Goal: Task Accomplishment & Management: Complete application form

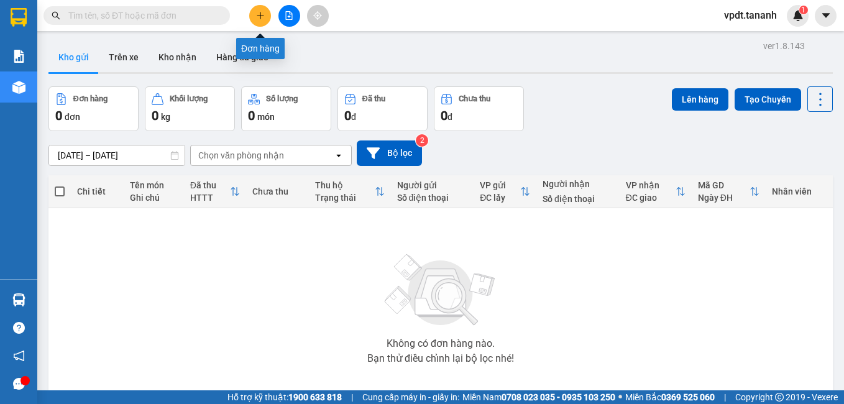
click at [262, 20] on button at bounding box center [260, 16] width 22 height 22
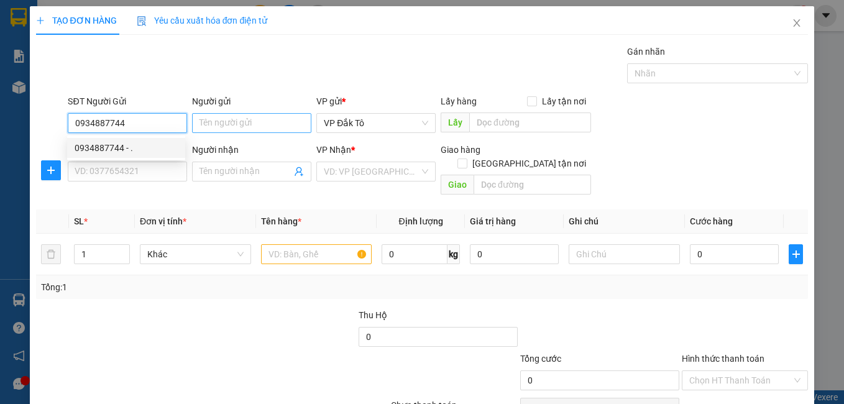
type input "0934887744"
click at [224, 121] on input "Người gửi" at bounding box center [251, 123] width 119 height 20
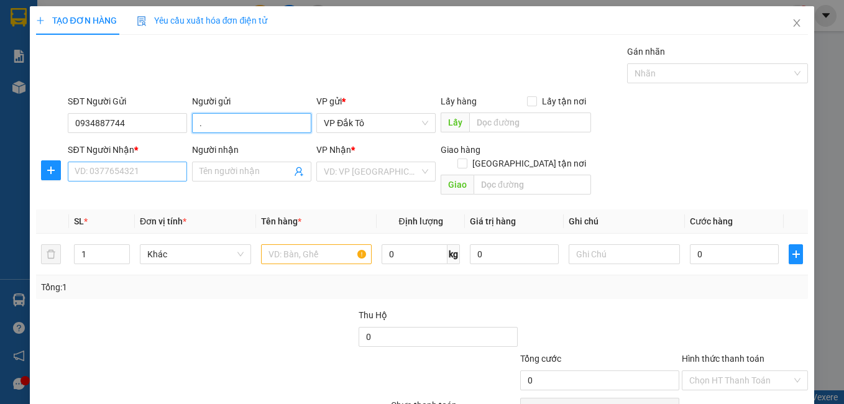
type input "."
click at [169, 177] on input "SĐT Người Nhận *" at bounding box center [127, 171] width 119 height 20
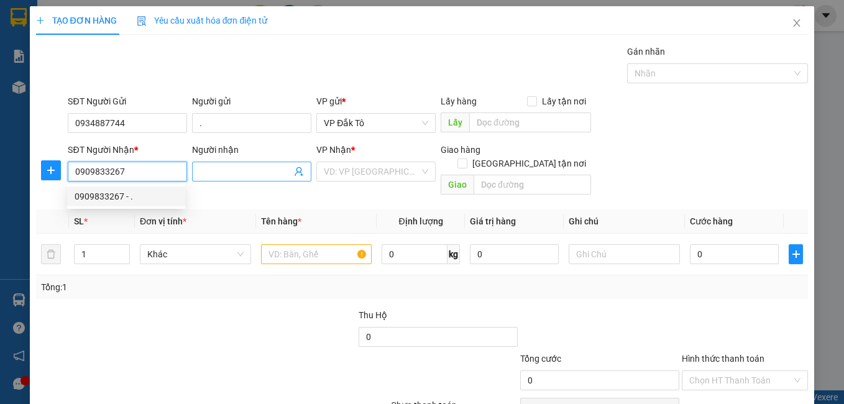
type input "0909833267"
click at [225, 168] on input "Người nhận" at bounding box center [245, 172] width 92 height 14
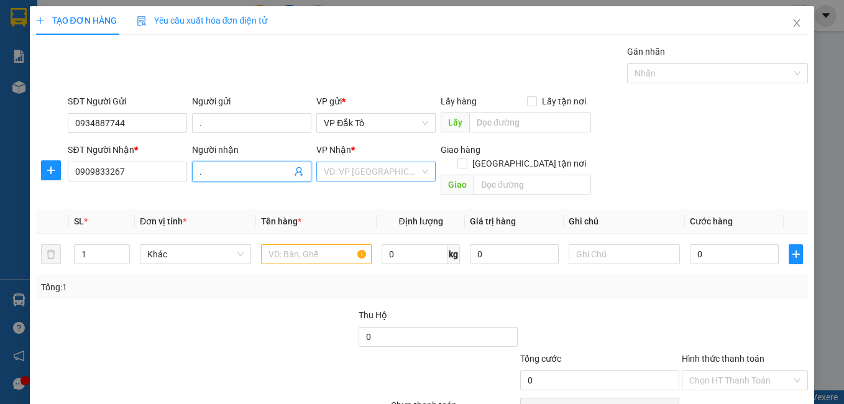
type input "."
click at [368, 165] on input "search" at bounding box center [372, 171] width 96 height 19
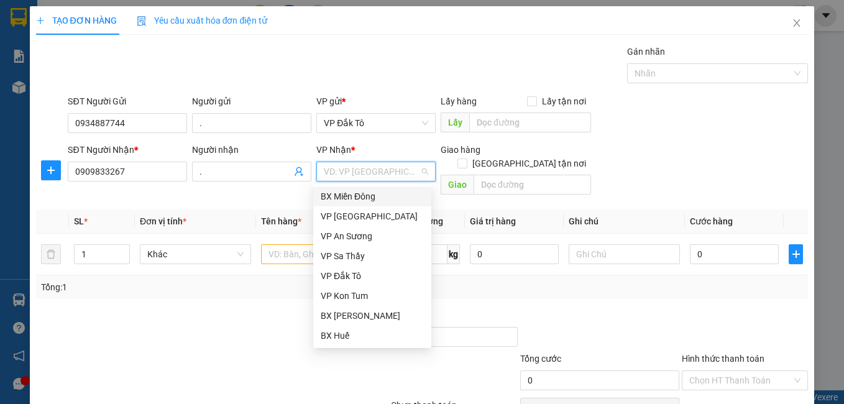
click at [368, 193] on div "BX Miền Đông" at bounding box center [372, 196] width 103 height 14
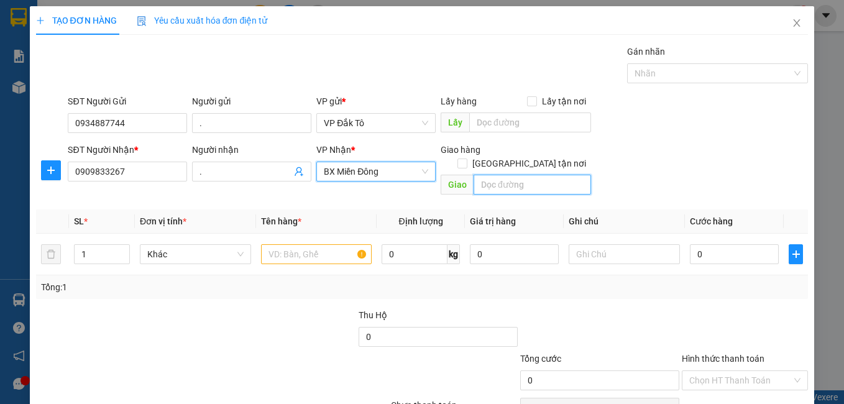
click at [495, 175] on input "text" at bounding box center [531, 185] width 117 height 20
type input "BẾN CÁT"
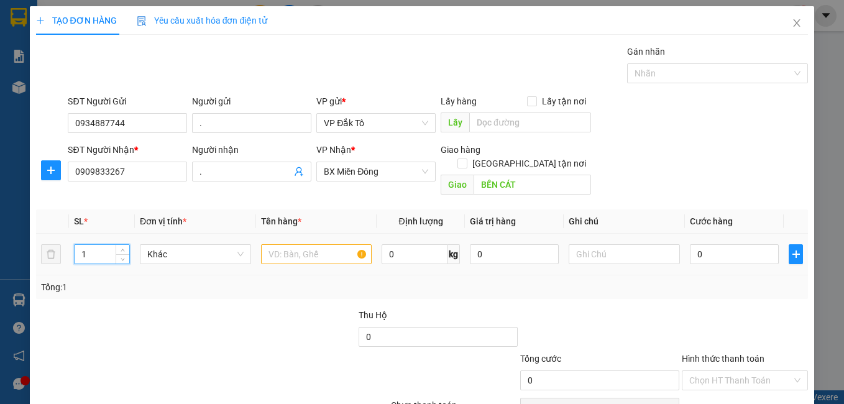
click at [110, 245] on input "1" at bounding box center [102, 254] width 55 height 19
type input "2"
click at [280, 244] on input "text" at bounding box center [316, 254] width 111 height 20
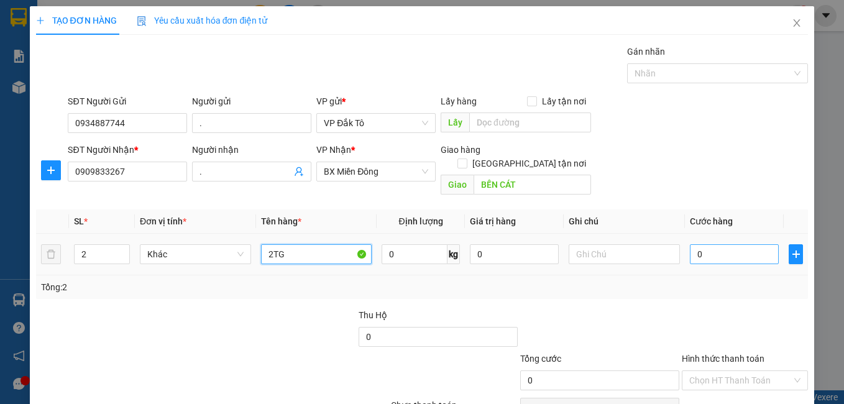
type input "2TG"
click at [724, 248] on input "0" at bounding box center [733, 254] width 89 height 20
type input "2"
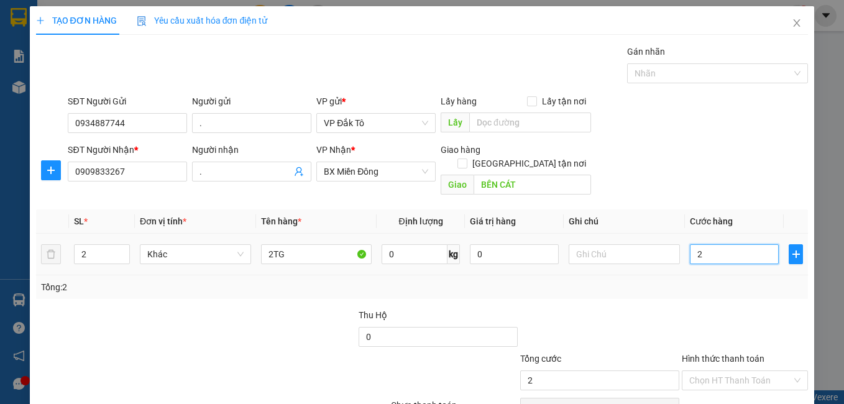
type input "20"
type input "200"
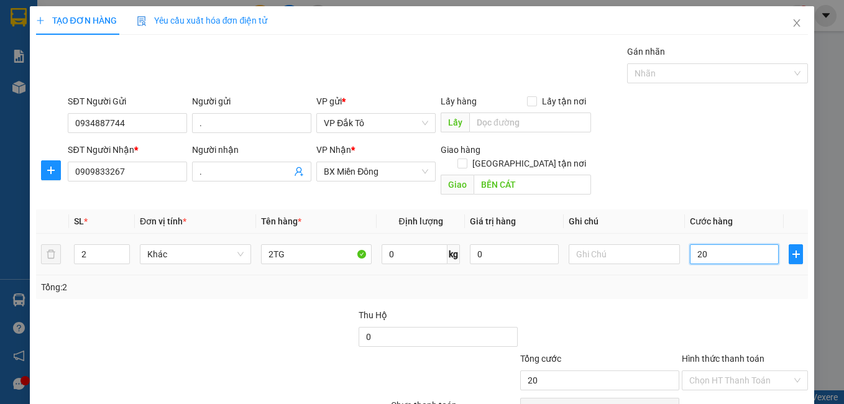
type input "200"
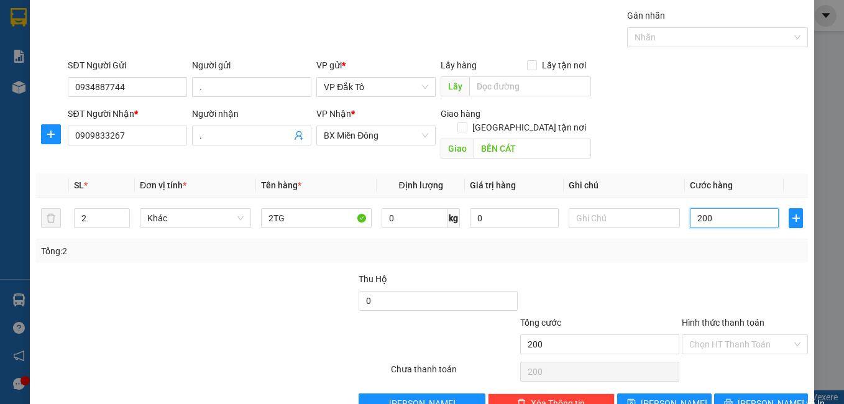
scroll to position [56, 0]
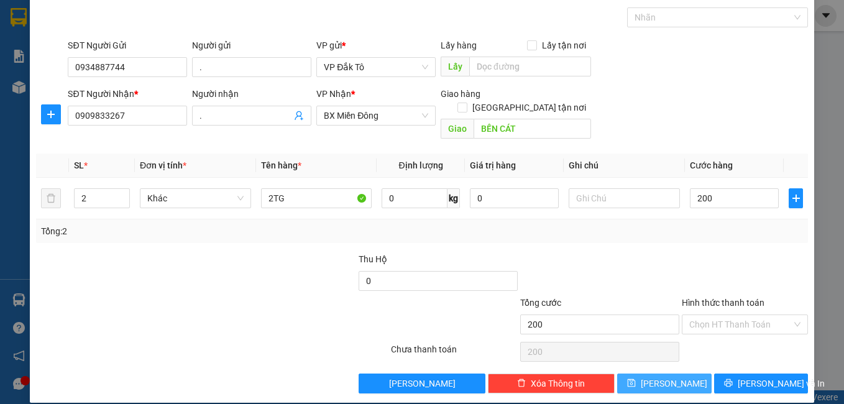
type input "200.000"
click at [663, 376] on span "[PERSON_NAME]" at bounding box center [673, 383] width 66 height 14
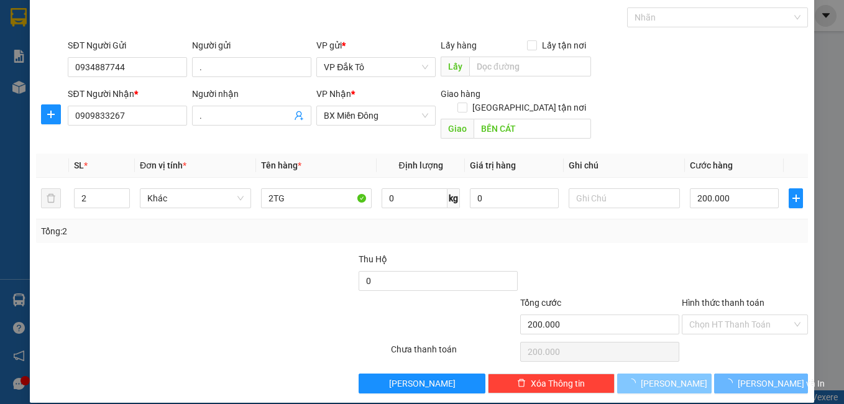
type input "1"
type input "0"
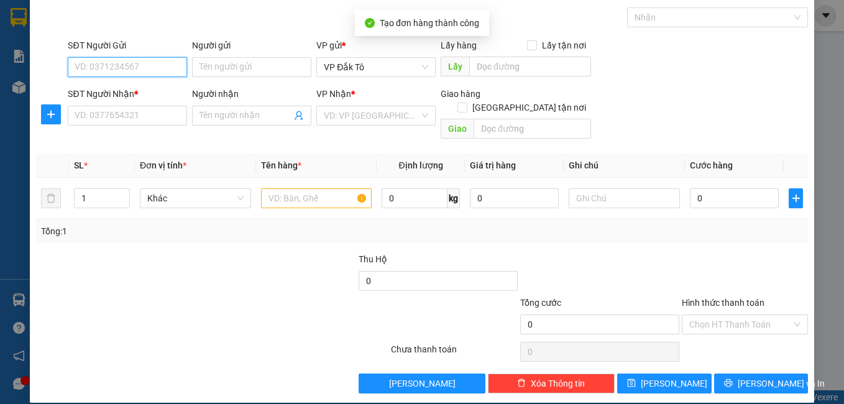
click at [160, 70] on input "SĐT Người Gửi" at bounding box center [127, 67] width 119 height 20
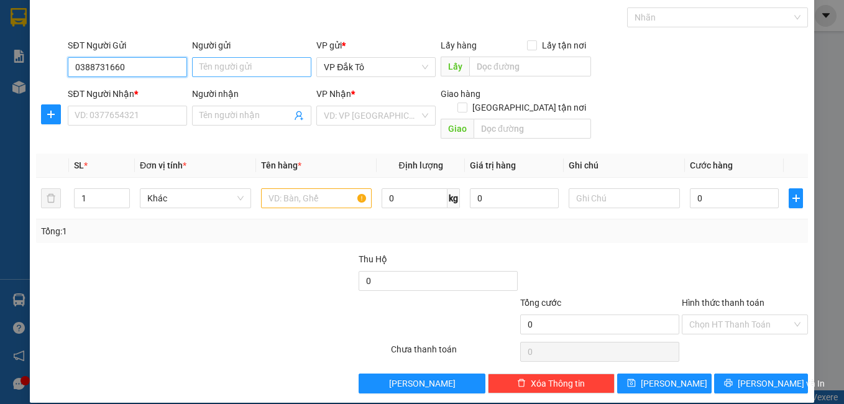
type input "0388731660"
click at [218, 65] on input "Người gửi" at bounding box center [251, 67] width 119 height 20
type input "."
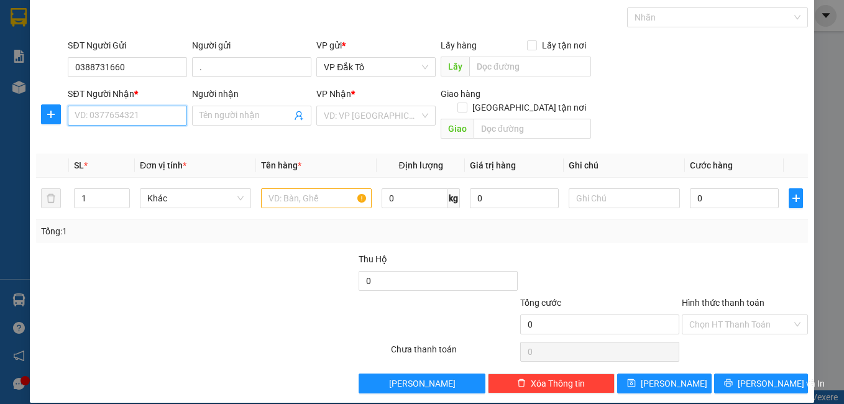
click at [127, 116] on input "SĐT Người Nhận *" at bounding box center [127, 116] width 119 height 20
type input "0933199345"
click at [232, 116] on input "Người nhận" at bounding box center [245, 116] width 92 height 14
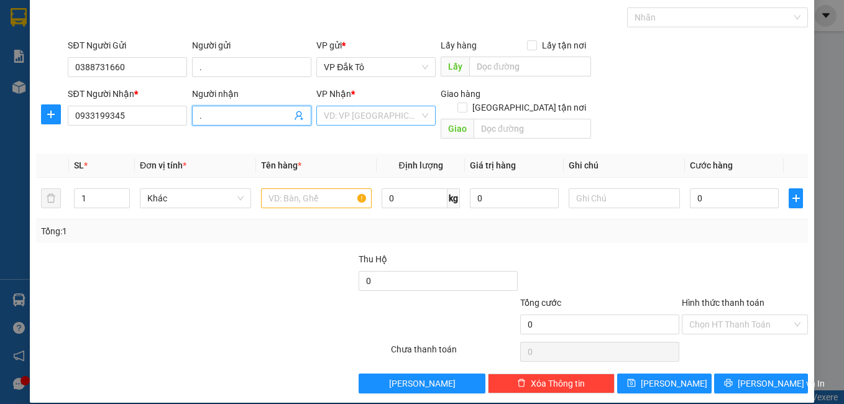
type input "."
click at [383, 107] on input "search" at bounding box center [372, 115] width 96 height 19
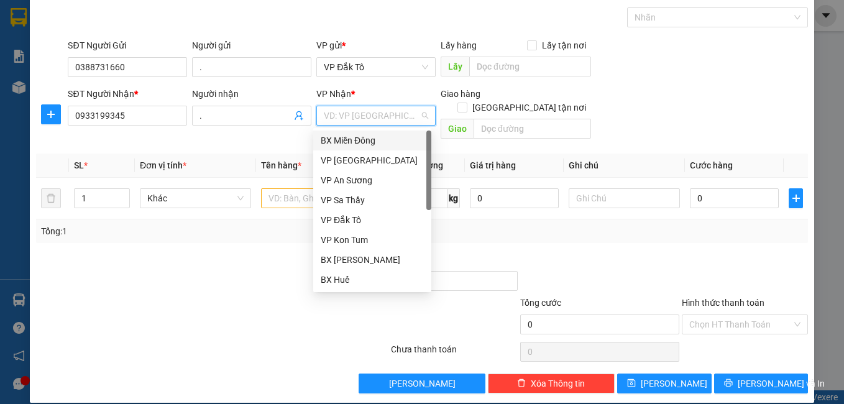
click at [375, 143] on div "BX Miền Đông" at bounding box center [372, 141] width 103 height 14
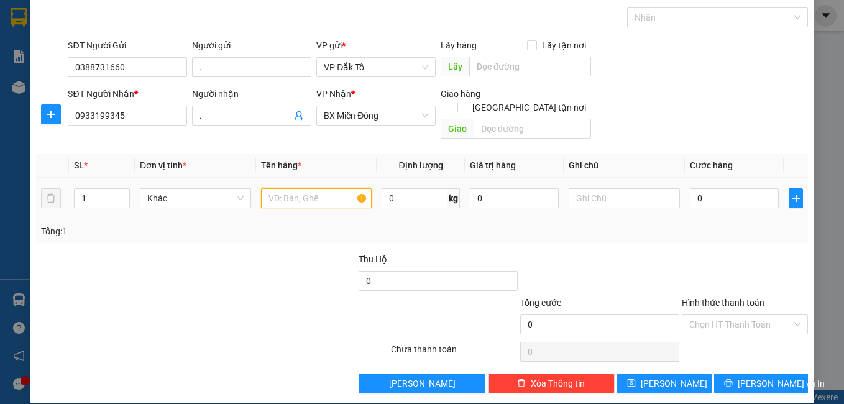
click at [298, 188] on input "text" at bounding box center [316, 198] width 111 height 20
type input "1TG"
click at [739, 188] on input "0" at bounding box center [733, 198] width 89 height 20
type input "7"
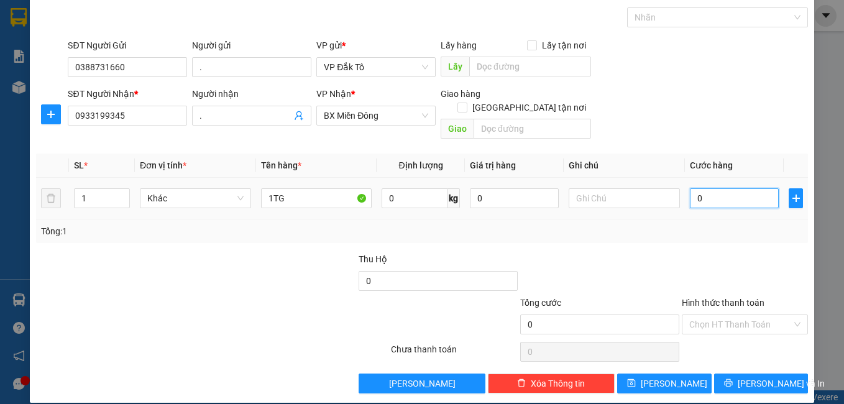
type input "7"
type input "7-"
type input "0"
type input "7"
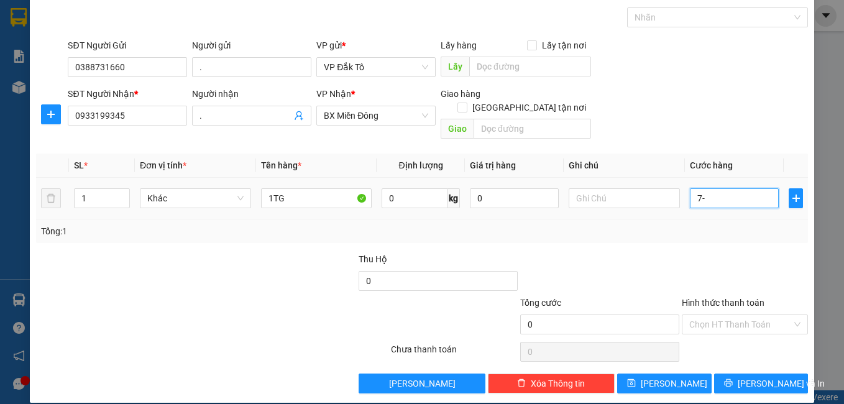
type input "7"
type input "70"
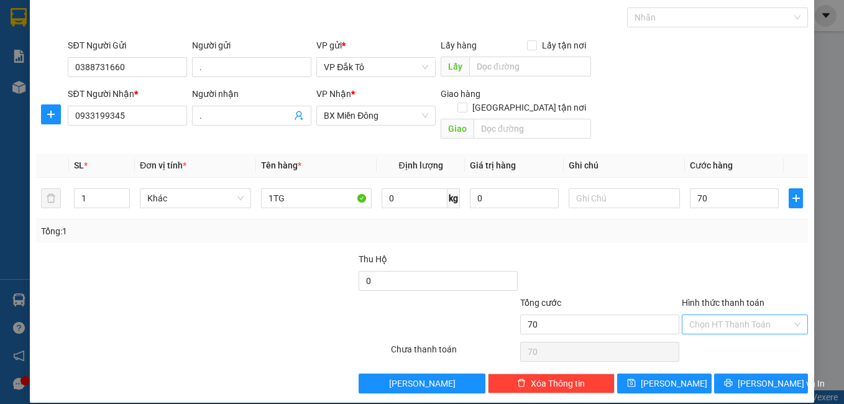
type input "70.000"
click at [704, 317] on input "Hình thức thanh toán" at bounding box center [740, 324] width 103 height 19
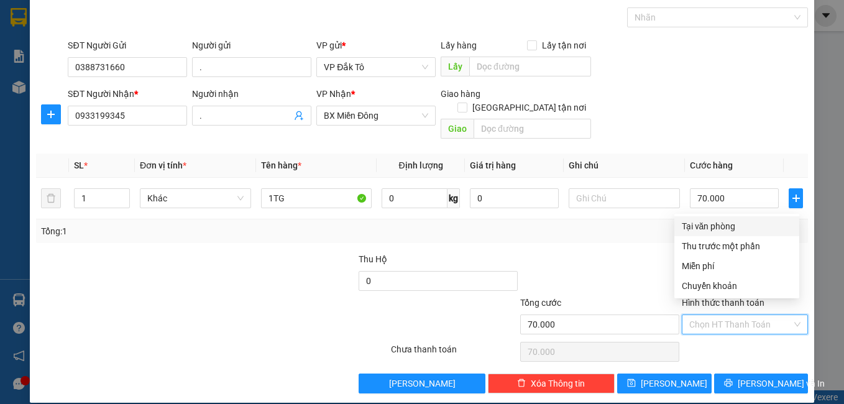
click at [717, 228] on div "Tại văn phòng" at bounding box center [736, 226] width 110 height 14
type input "0"
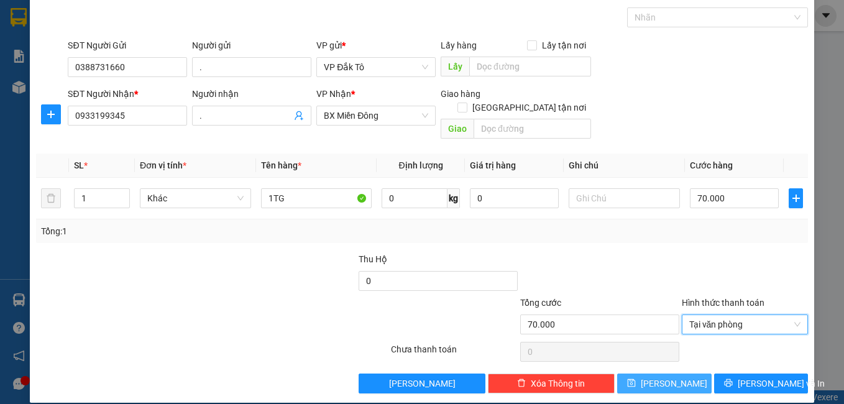
click at [669, 376] on span "[PERSON_NAME]" at bounding box center [673, 383] width 66 height 14
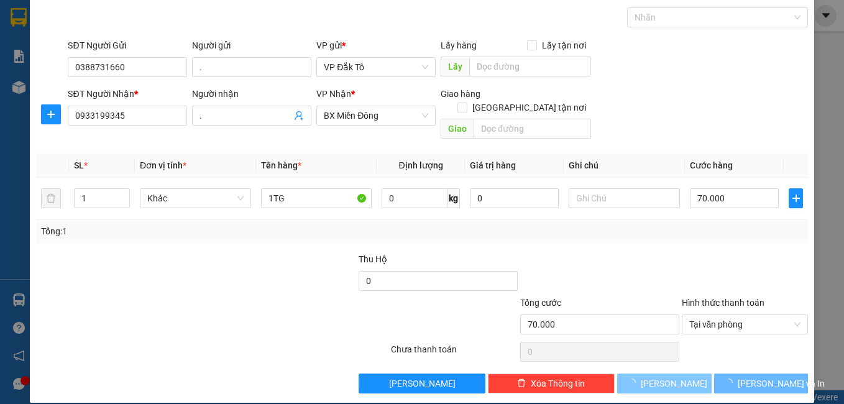
type input "0"
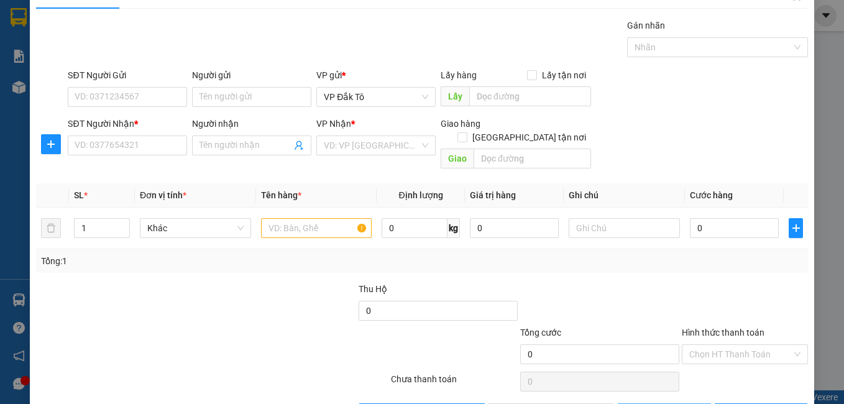
scroll to position [0, 0]
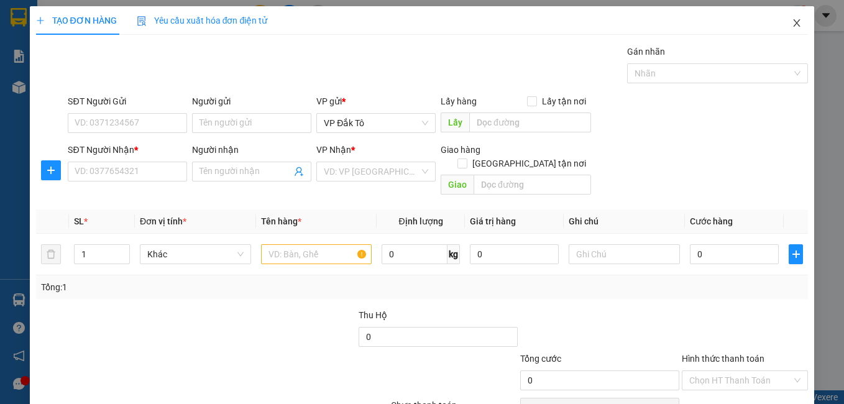
click at [791, 22] on icon "close" at bounding box center [796, 23] width 10 height 10
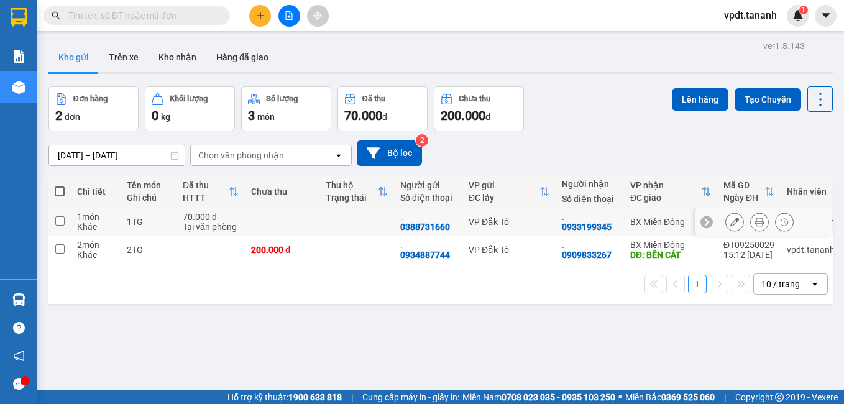
click at [61, 219] on input "checkbox" at bounding box center [59, 220] width 9 height 9
checkbox input "true"
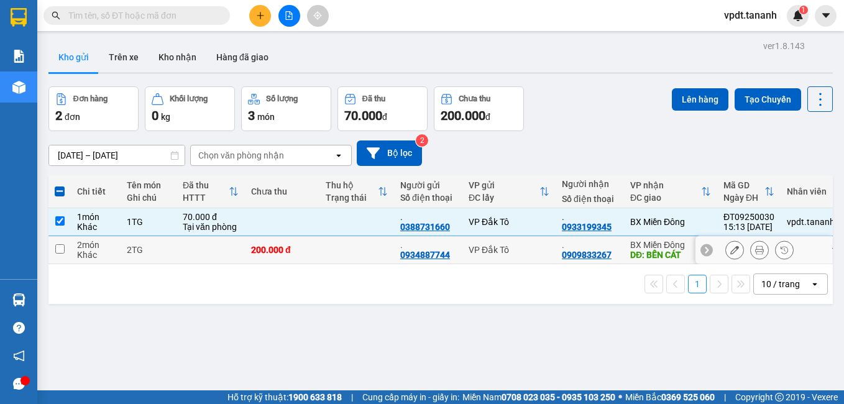
click at [58, 242] on td at bounding box center [59, 250] width 22 height 28
checkbox input "true"
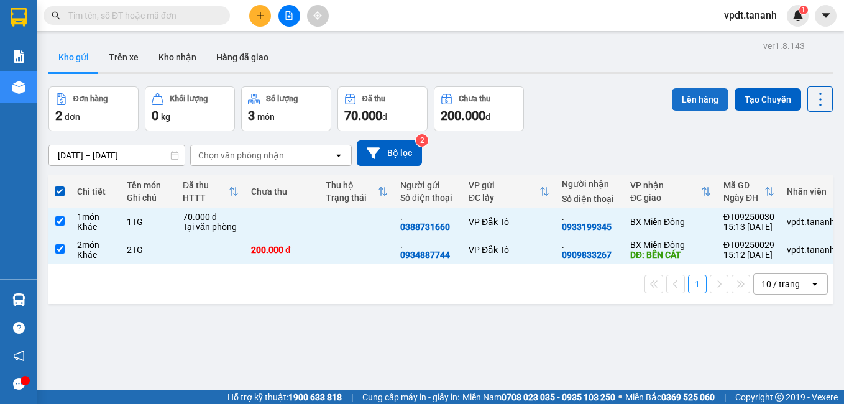
click at [675, 98] on button "Lên hàng" at bounding box center [699, 99] width 57 height 22
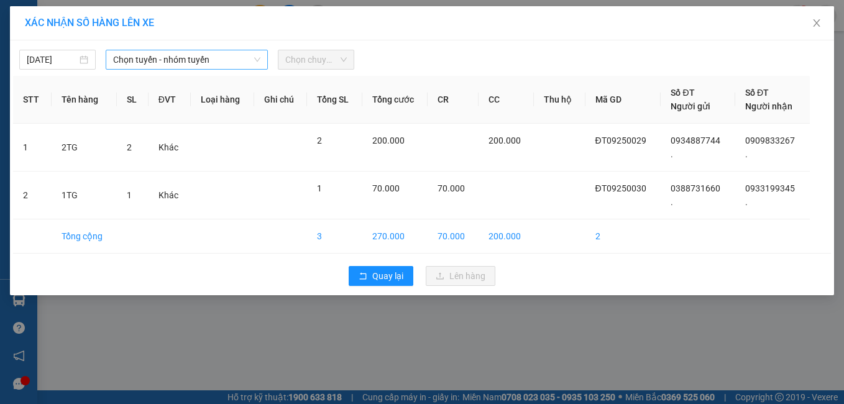
click at [229, 60] on span "Chọn tuyến - nhóm tuyến" at bounding box center [187, 59] width 148 height 19
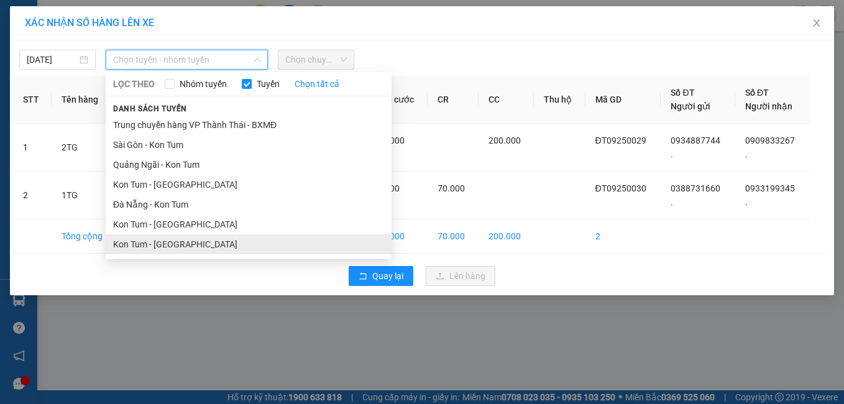
click at [207, 240] on li "Kon Tum - [GEOGRAPHIC_DATA]" at bounding box center [249, 244] width 286 height 20
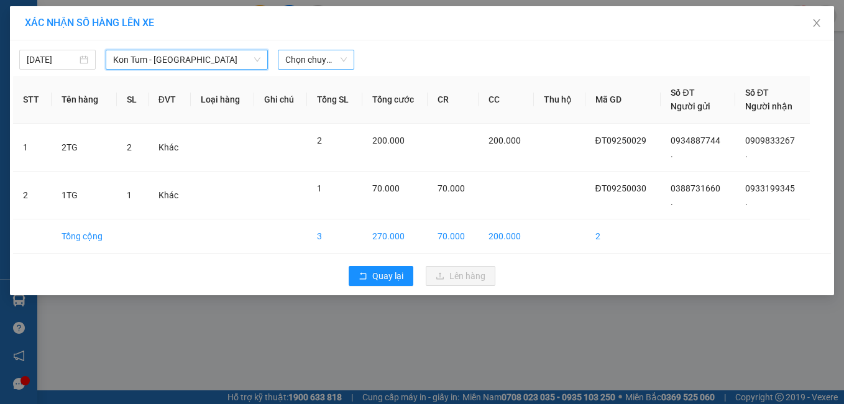
click at [294, 54] on span "Chọn chuyến" at bounding box center [315, 59] width 61 height 19
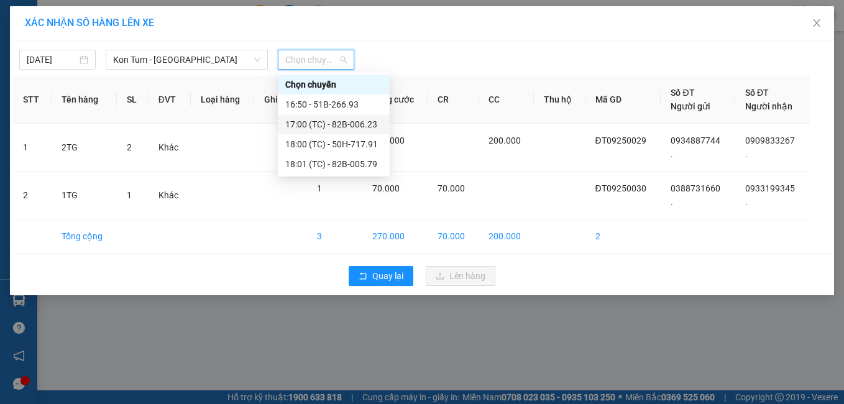
click at [362, 125] on div "17:00 (TC) - 82B-006.23" at bounding box center [333, 124] width 97 height 14
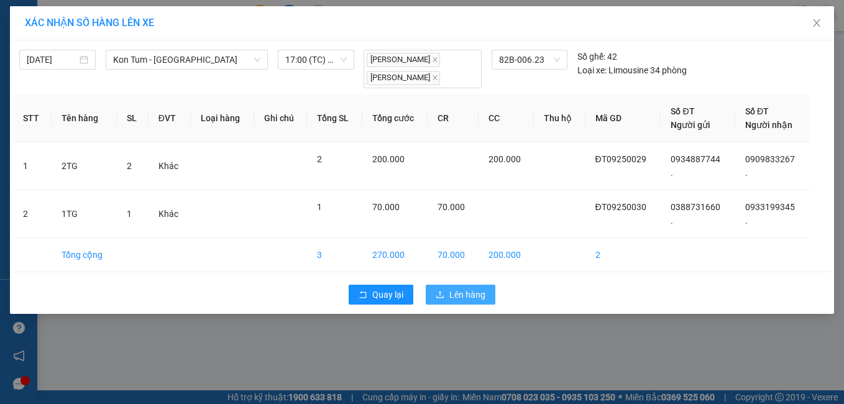
click at [476, 296] on span "Lên hàng" at bounding box center [467, 295] width 36 height 14
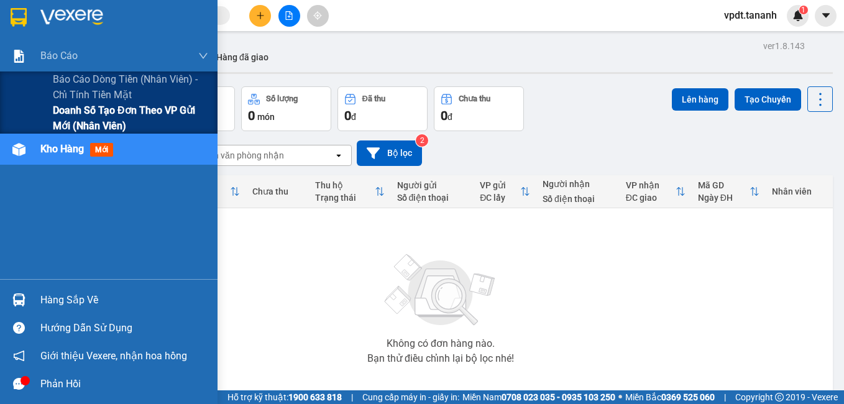
click at [87, 119] on span "Doanh số tạo đơn theo VP gửi mới (nhân viên)" at bounding box center [130, 117] width 155 height 31
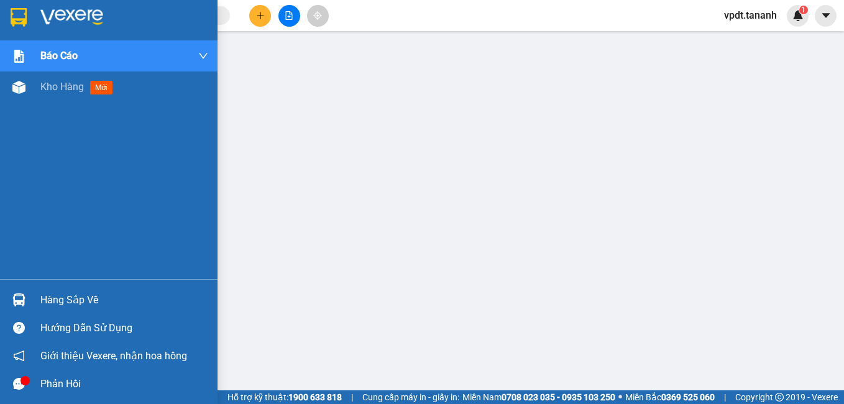
click at [37, 22] on div at bounding box center [108, 20] width 217 height 40
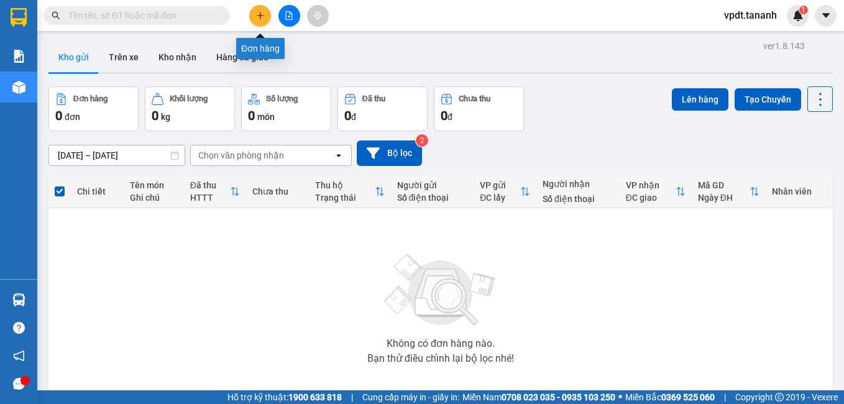
click at [258, 21] on button at bounding box center [260, 16] width 22 height 22
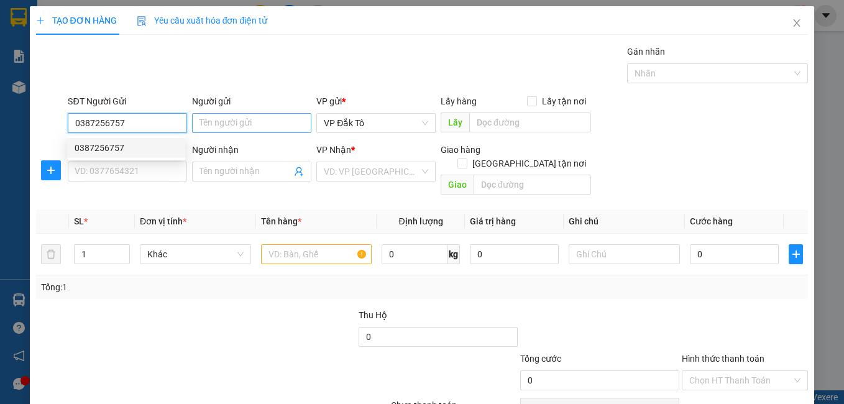
type input "0387256757"
click at [263, 123] on input "Người gửi" at bounding box center [251, 123] width 119 height 20
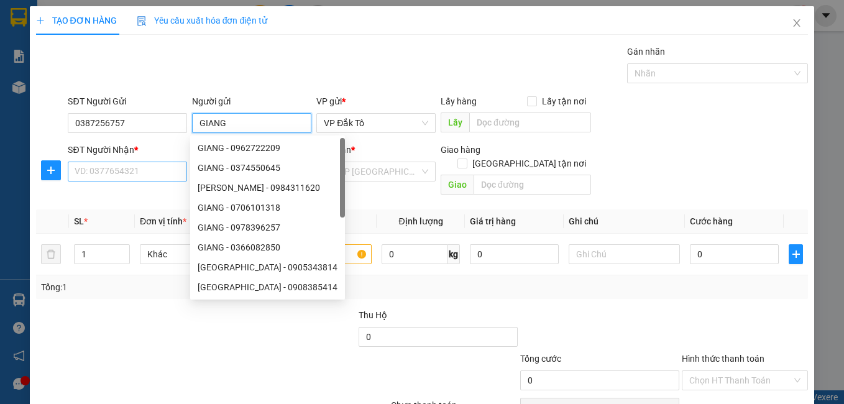
type input "GIANG"
click at [94, 177] on input "SĐT Người Nhận *" at bounding box center [127, 171] width 119 height 20
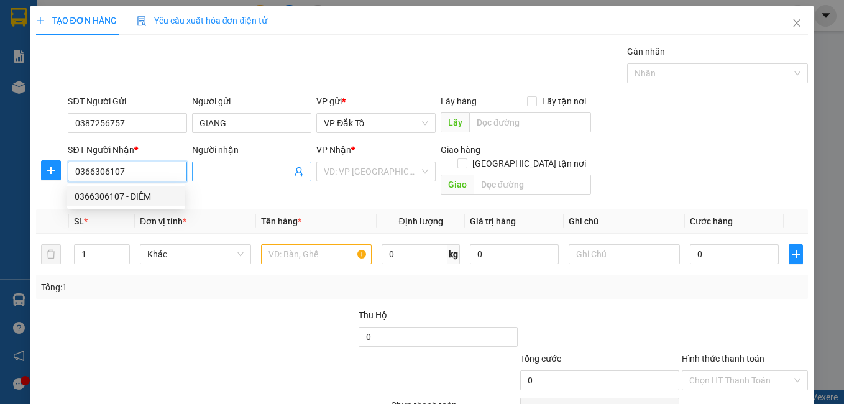
type input "0366306107"
click at [201, 172] on input "Người nhận" at bounding box center [245, 172] width 92 height 14
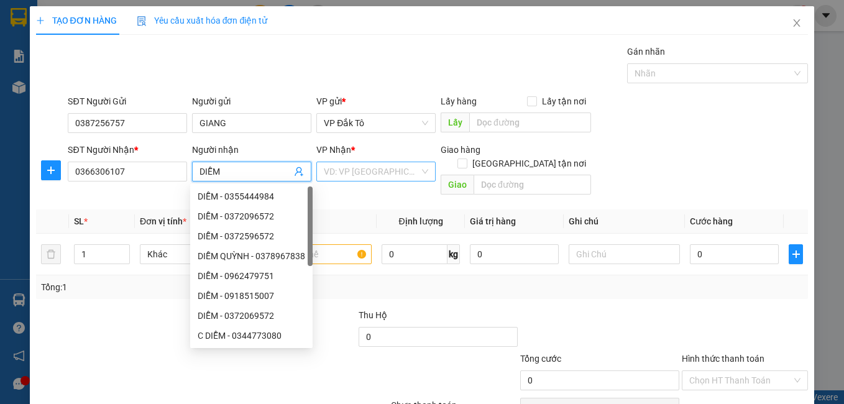
type input "DIỄM"
click at [352, 171] on input "search" at bounding box center [372, 171] width 96 height 19
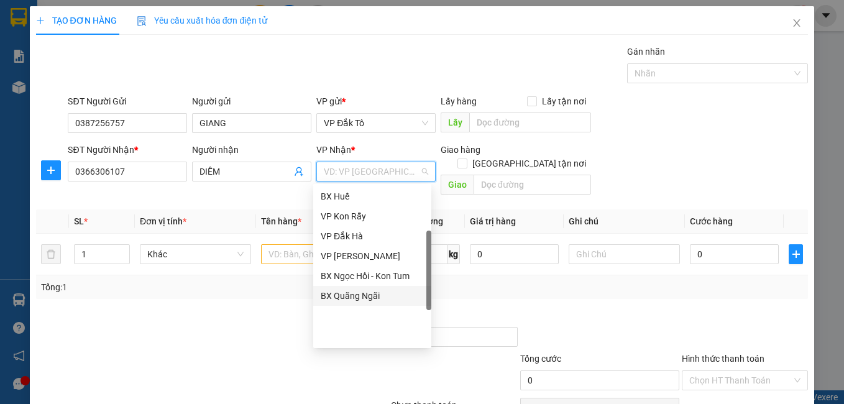
scroll to position [15, 0]
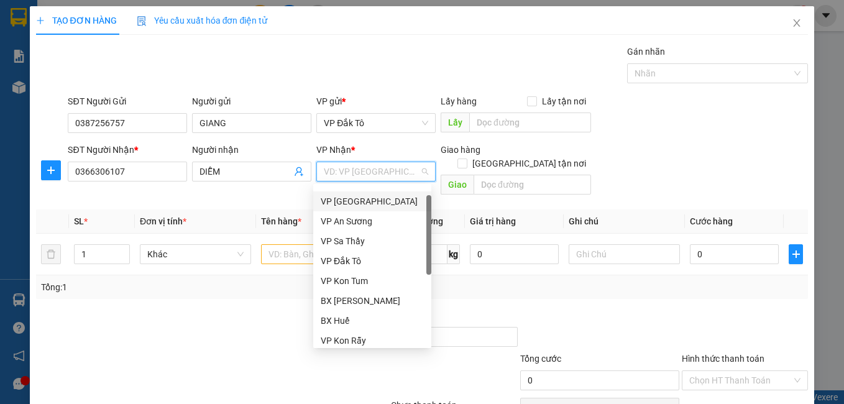
click at [377, 200] on div "VP [GEOGRAPHIC_DATA]" at bounding box center [372, 201] width 103 height 14
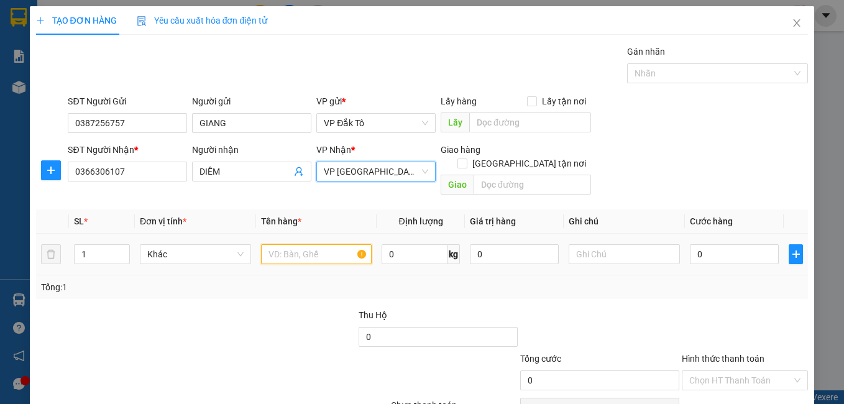
click at [321, 244] on input "text" at bounding box center [316, 254] width 111 height 20
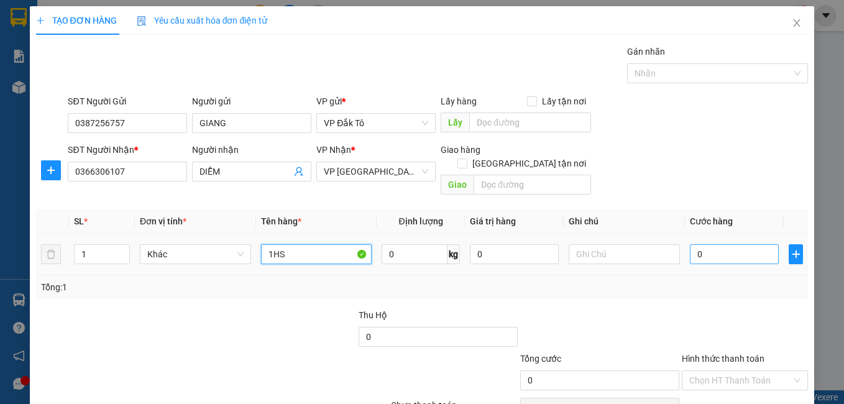
type input "1HS"
click at [699, 248] on input "0" at bounding box center [733, 254] width 89 height 20
type input "4"
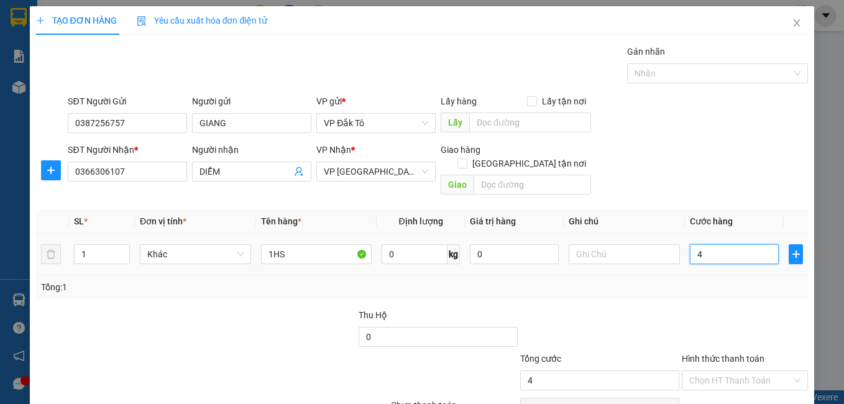
type input "40"
type input "40.000"
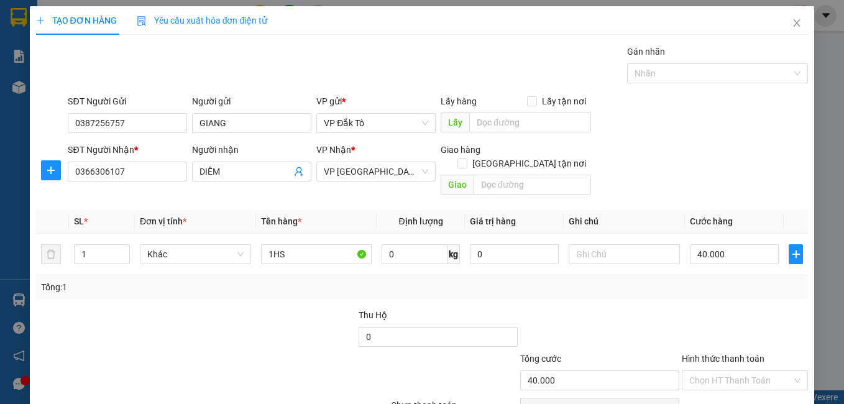
click at [704, 308] on div at bounding box center [744, 329] width 129 height 43
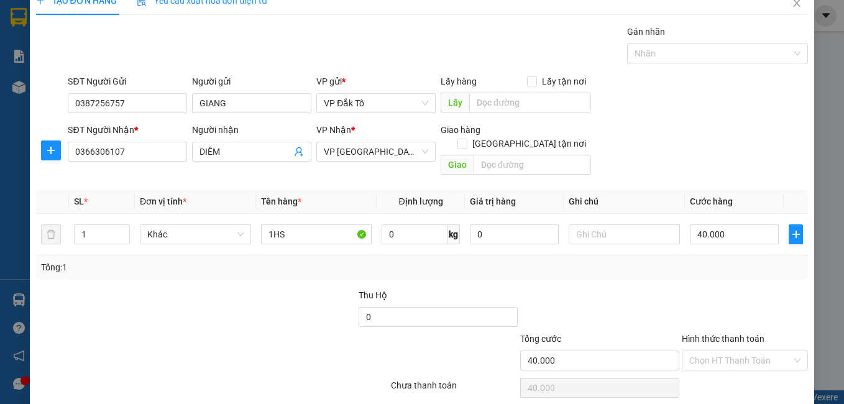
scroll to position [56, 0]
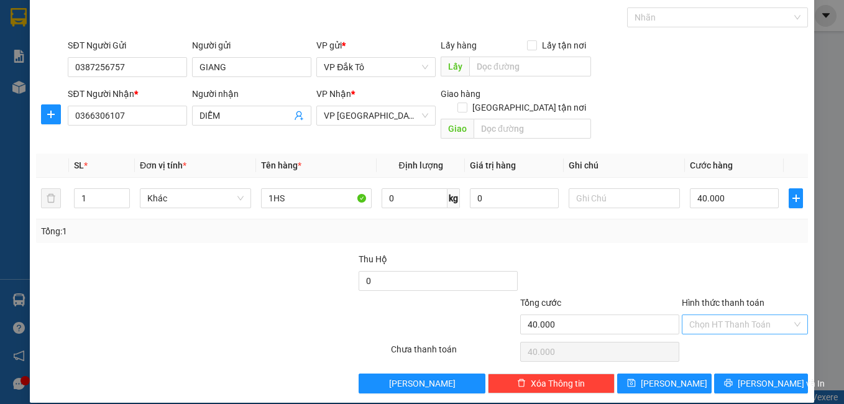
click at [704, 316] on input "Hình thức thanh toán" at bounding box center [740, 324] width 103 height 19
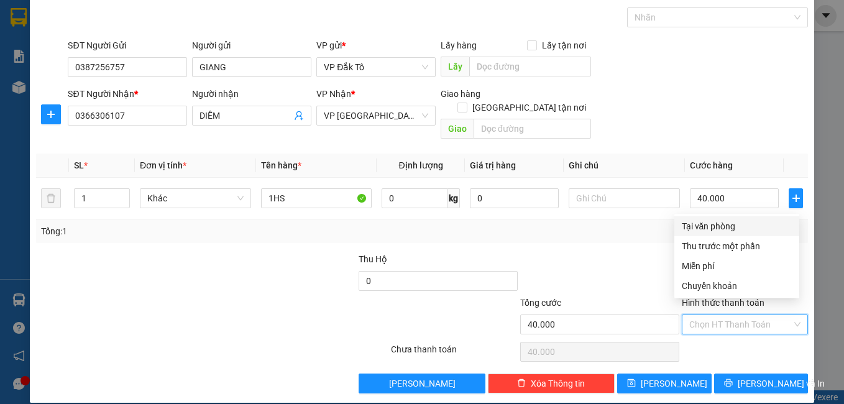
click at [714, 222] on div "Tại văn phòng" at bounding box center [736, 226] width 110 height 14
type input "0"
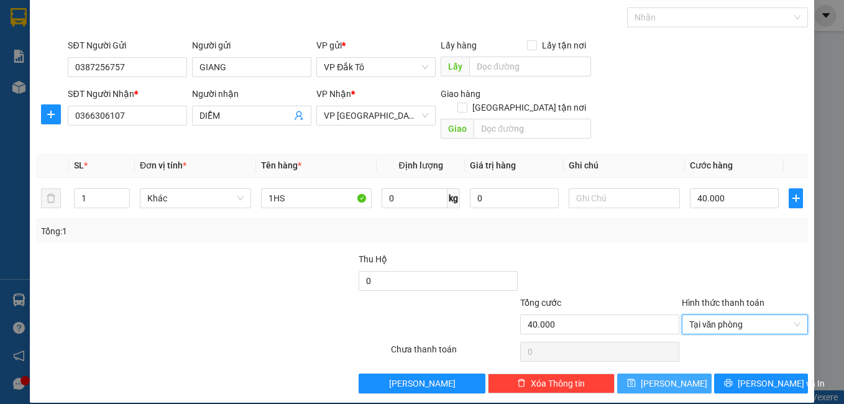
click at [669, 376] on span "[PERSON_NAME]" at bounding box center [673, 383] width 66 height 14
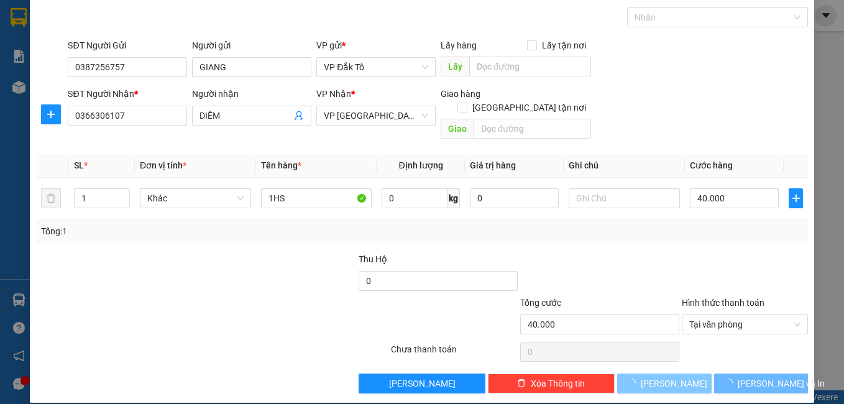
type input "0"
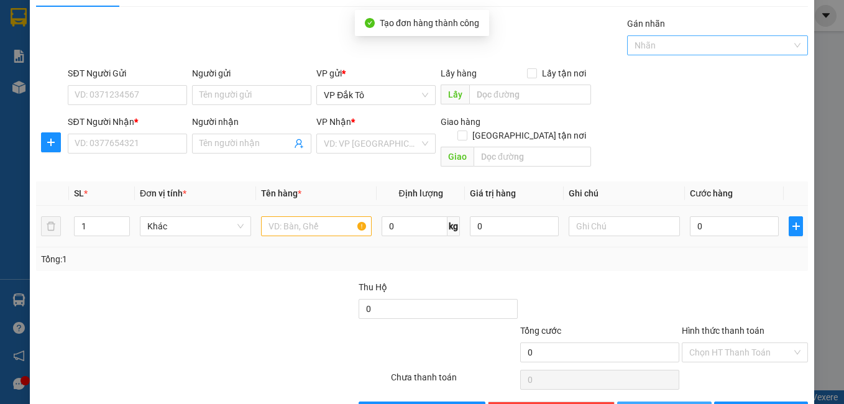
scroll to position [0, 0]
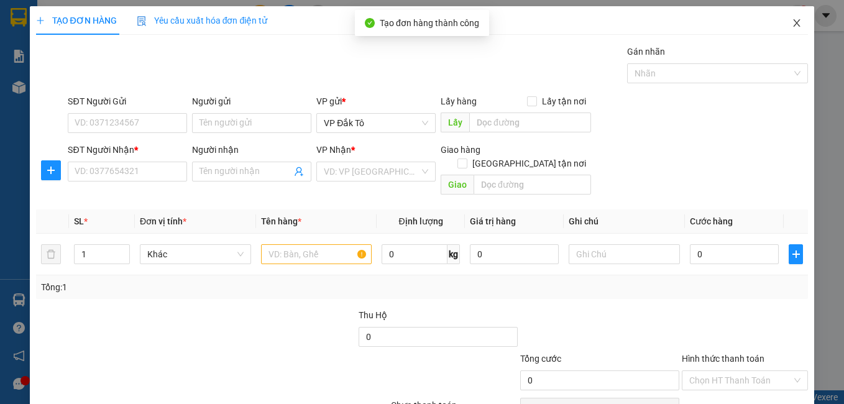
click at [791, 23] on icon "close" at bounding box center [796, 23] width 10 height 10
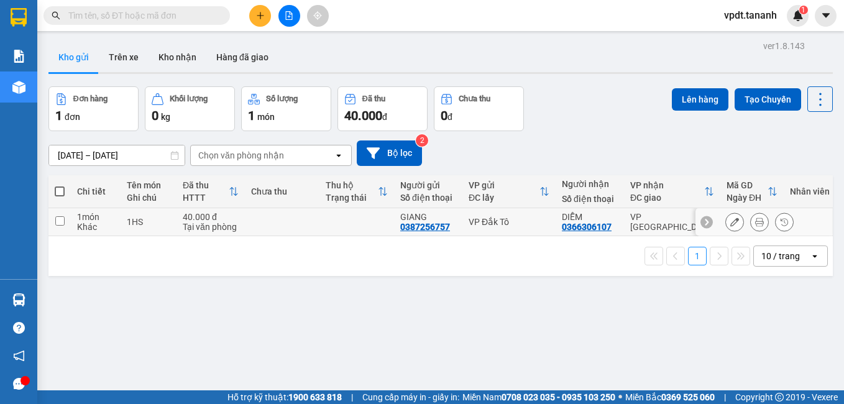
click at [63, 223] on input "checkbox" at bounding box center [59, 220] width 9 height 9
checkbox input "true"
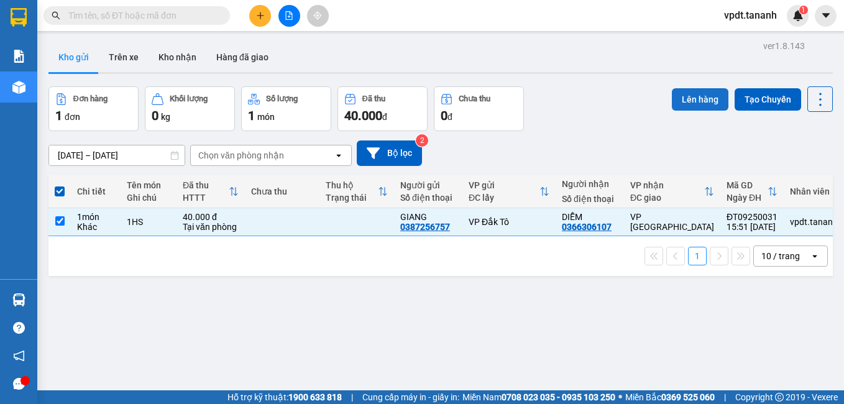
click at [683, 104] on button "Lên hàng" at bounding box center [699, 99] width 57 height 22
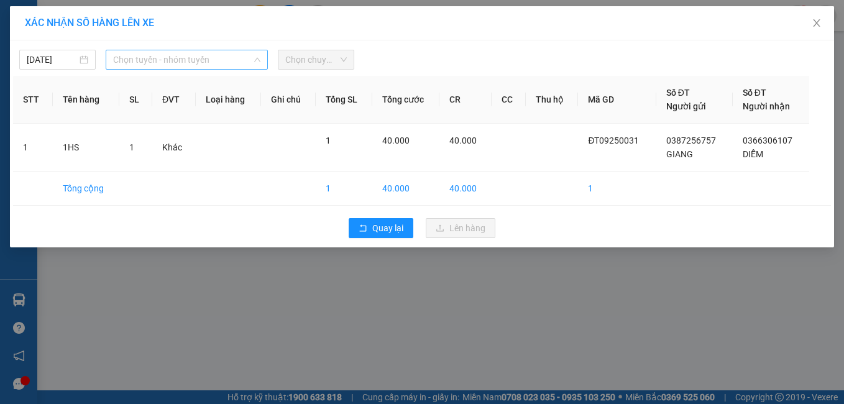
click at [186, 60] on span "Chọn tuyến - nhóm tuyến" at bounding box center [187, 59] width 148 height 19
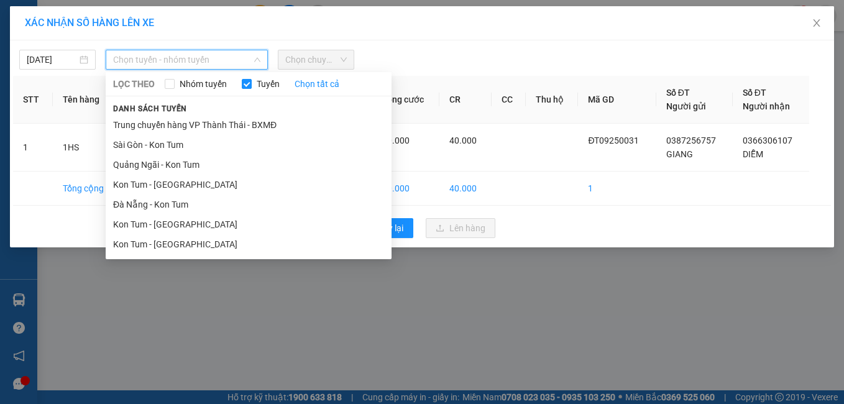
click at [207, 221] on li "Kon Tum - [GEOGRAPHIC_DATA]" at bounding box center [249, 224] width 286 height 20
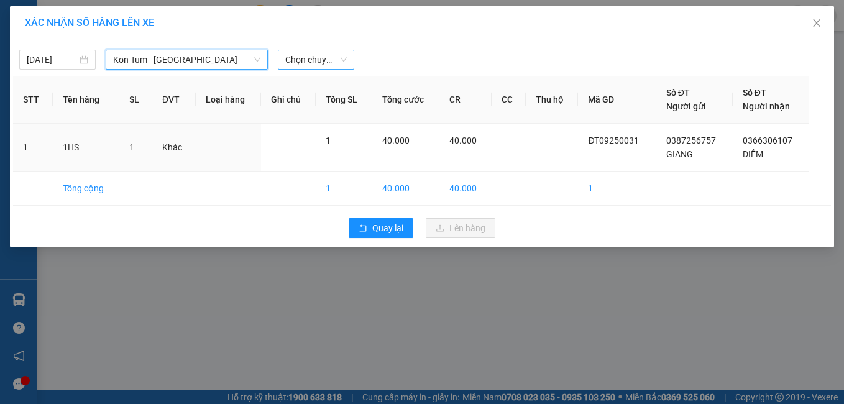
click at [319, 63] on span "Chọn chuyến" at bounding box center [315, 59] width 61 height 19
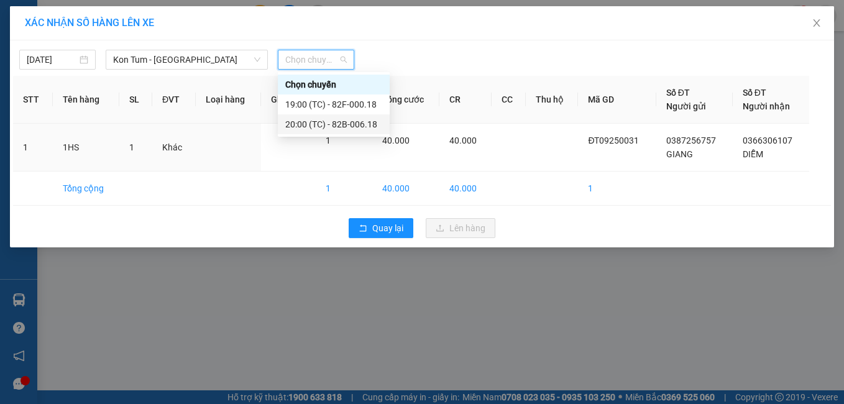
click at [352, 121] on div "20:00 (TC) - 82B-006.18" at bounding box center [333, 124] width 97 height 14
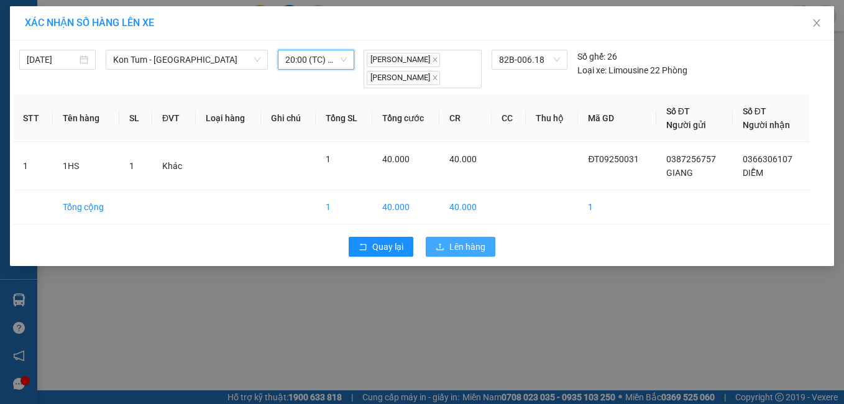
click at [460, 250] on span "Lên hàng" at bounding box center [467, 247] width 36 height 14
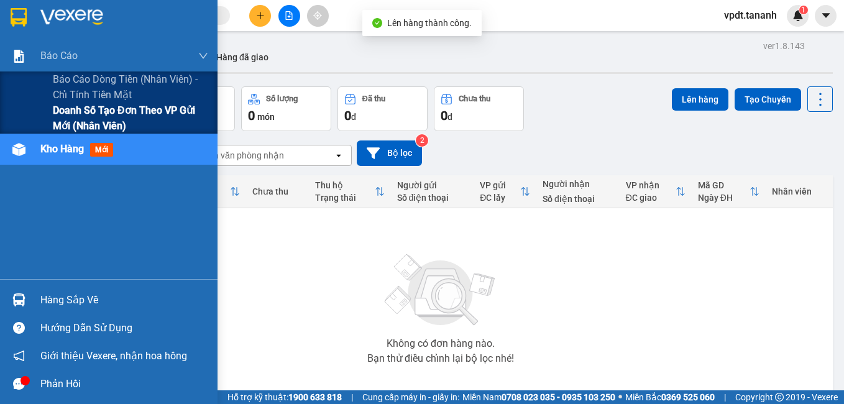
click at [84, 121] on span "Doanh số tạo đơn theo VP gửi mới (nhân viên)" at bounding box center [130, 117] width 155 height 31
